Goal: Information Seeking & Learning: Find specific page/section

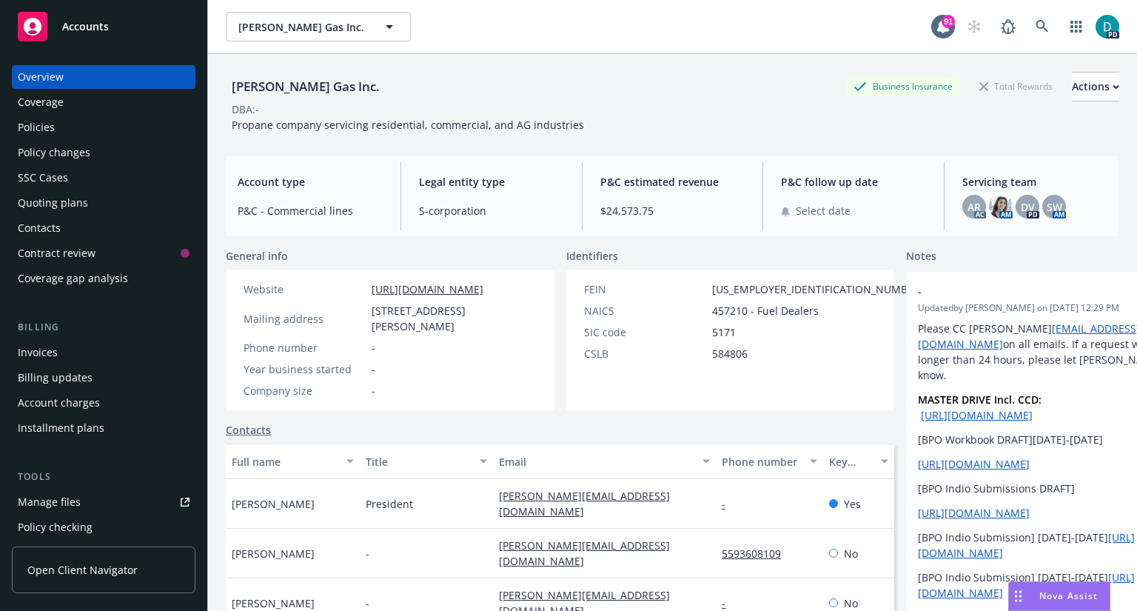
click at [73, 32] on span "Accounts" at bounding box center [85, 27] width 47 height 12
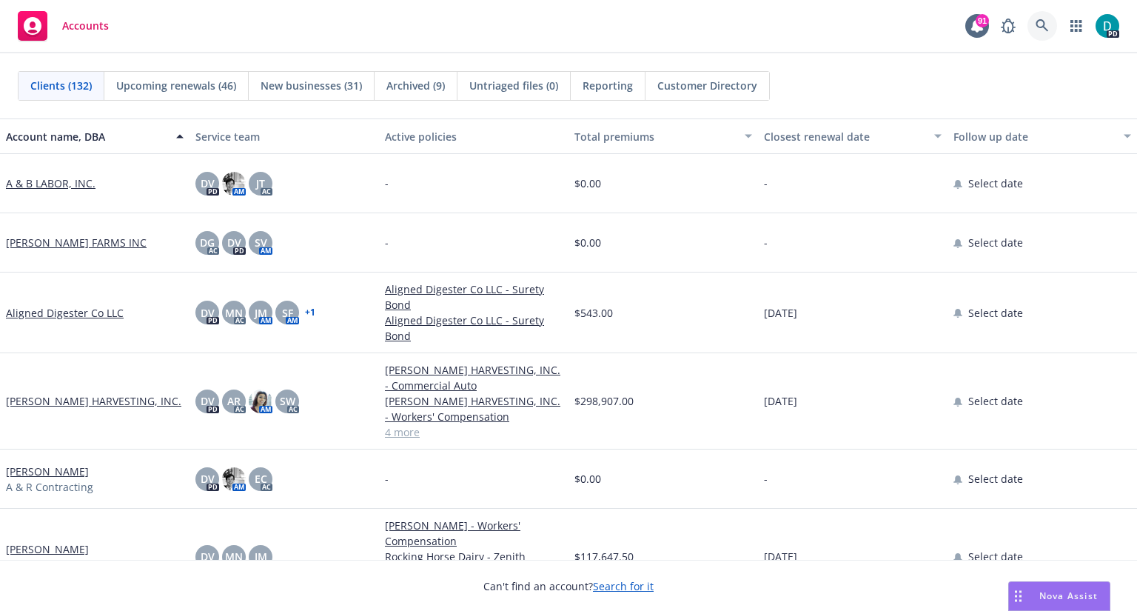
click at [1030, 20] on link at bounding box center [1043, 26] width 30 height 30
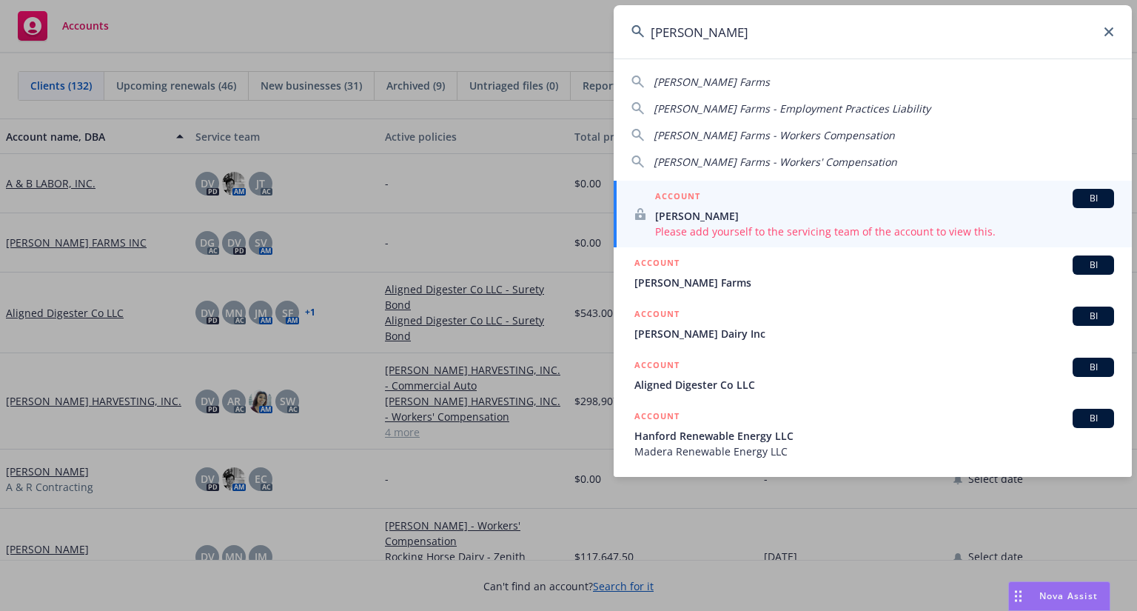
type input "[PERSON_NAME]"
click at [694, 207] on div "ACCOUNT BI" at bounding box center [884, 198] width 459 height 19
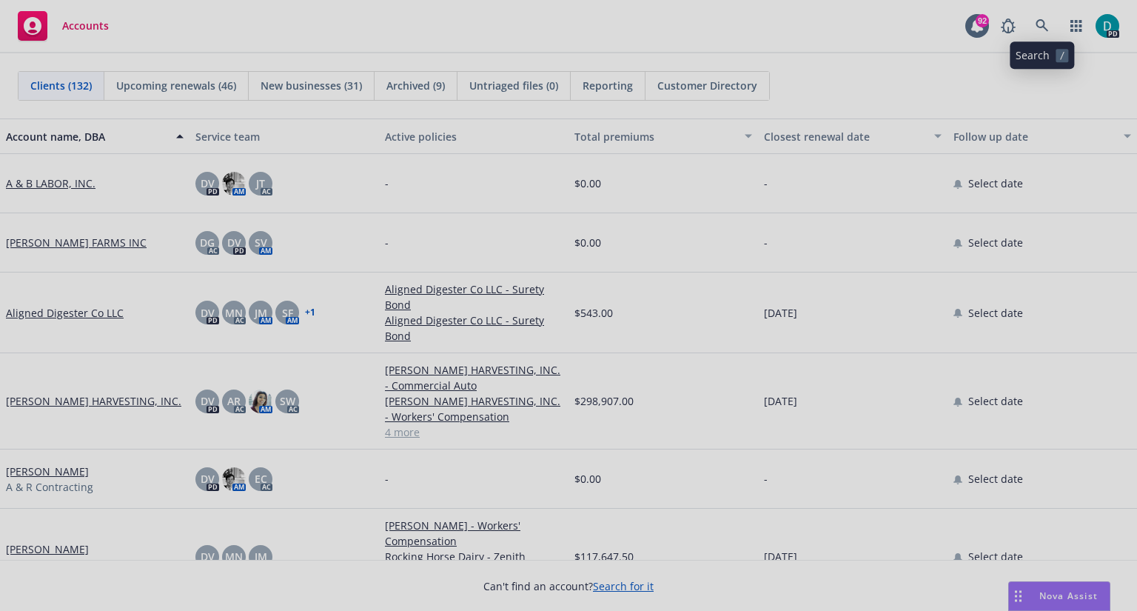
click at [1044, 19] on div at bounding box center [568, 305] width 1137 height 611
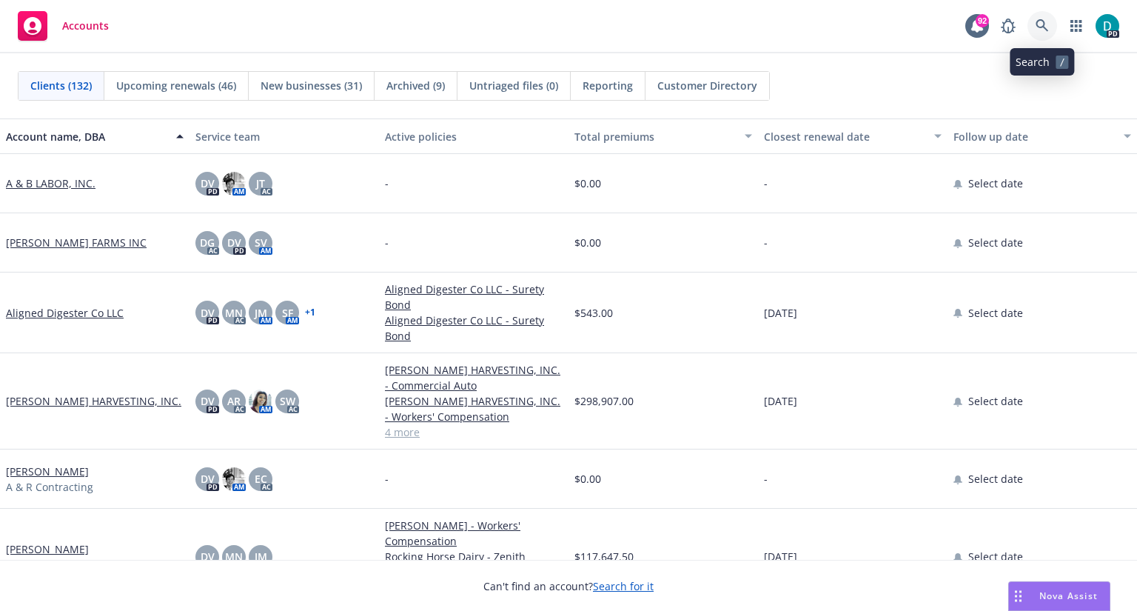
click at [1040, 28] on icon at bounding box center [1042, 25] width 13 height 13
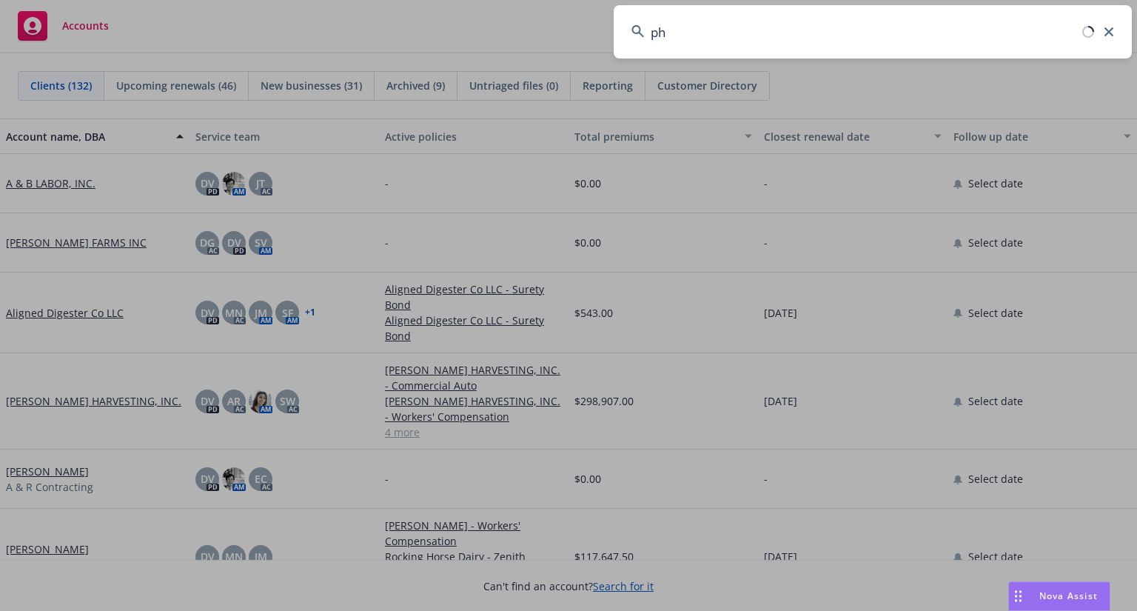
type input "p"
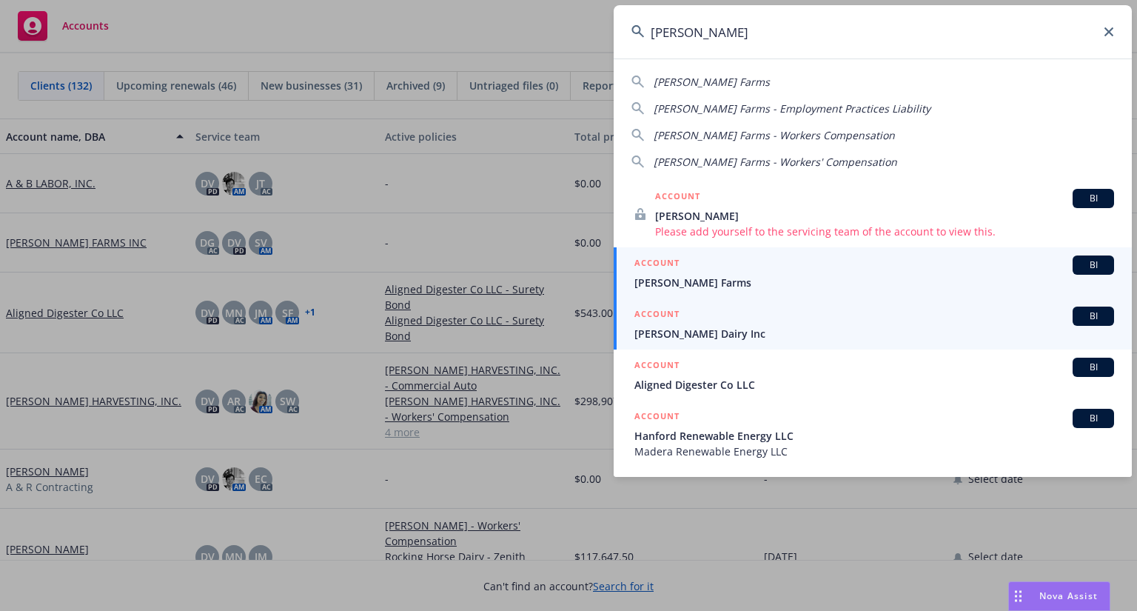
type input "[PERSON_NAME]"
click at [655, 334] on span "[PERSON_NAME] Dairy Inc" at bounding box center [875, 334] width 480 height 16
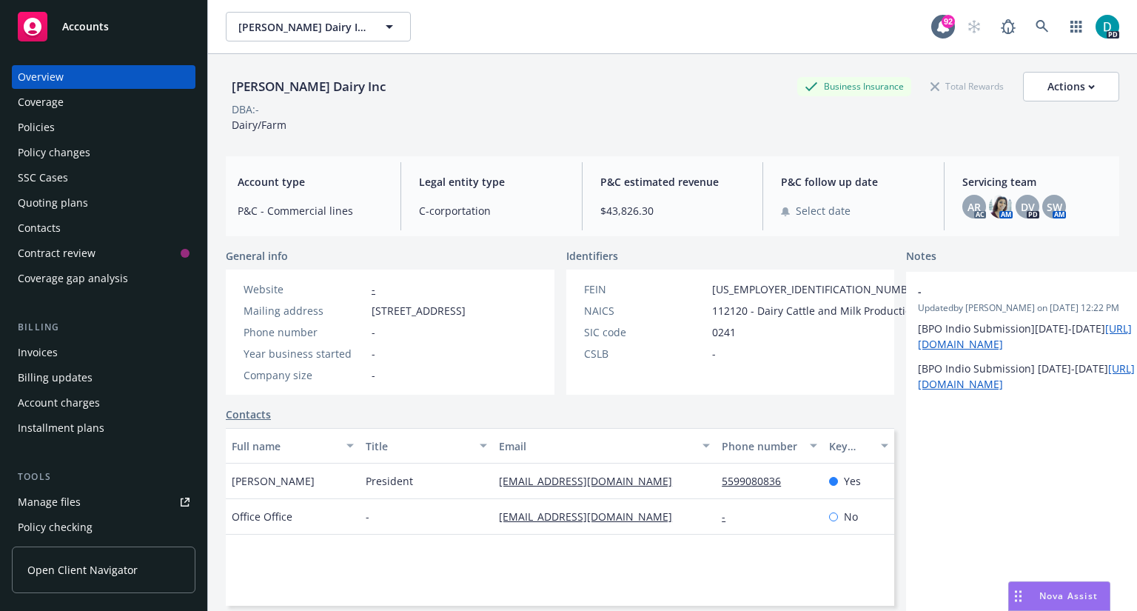
click at [56, 122] on div "Policies" at bounding box center [104, 128] width 172 height 24
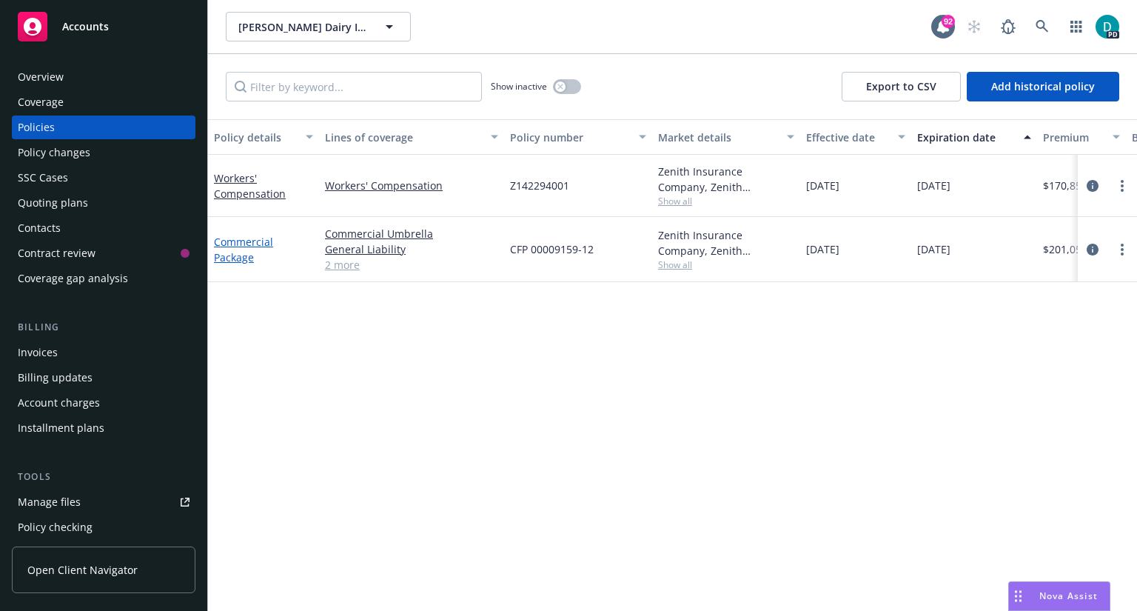
click at [251, 244] on link "Commercial Package" at bounding box center [243, 250] width 59 height 30
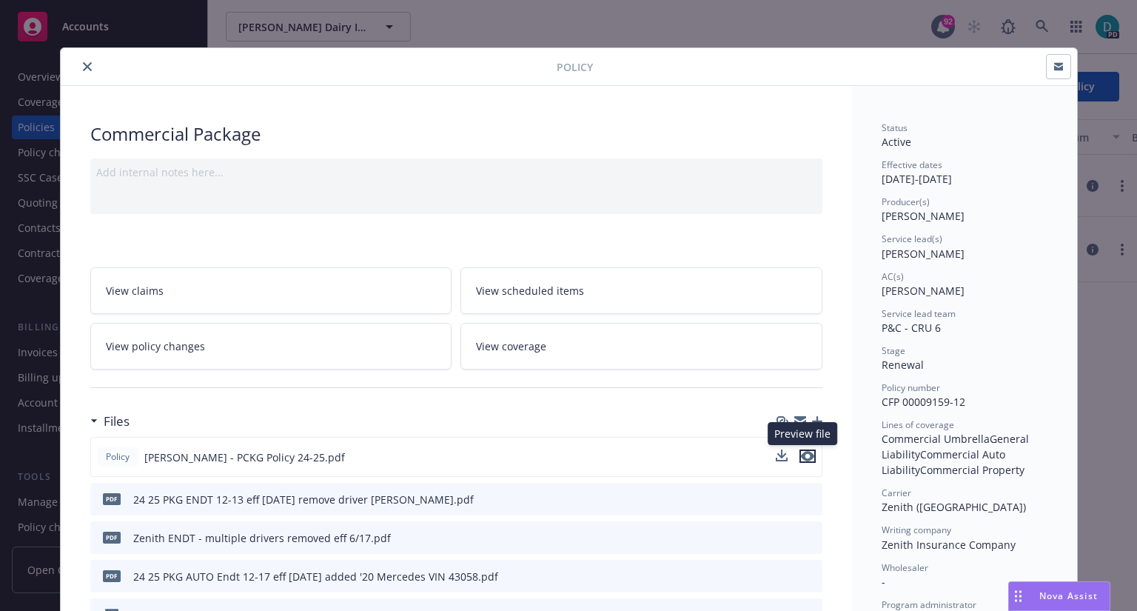
click at [807, 457] on icon "preview file" at bounding box center [807, 456] width 13 height 10
